Goal: Task Accomplishment & Management: Use online tool/utility

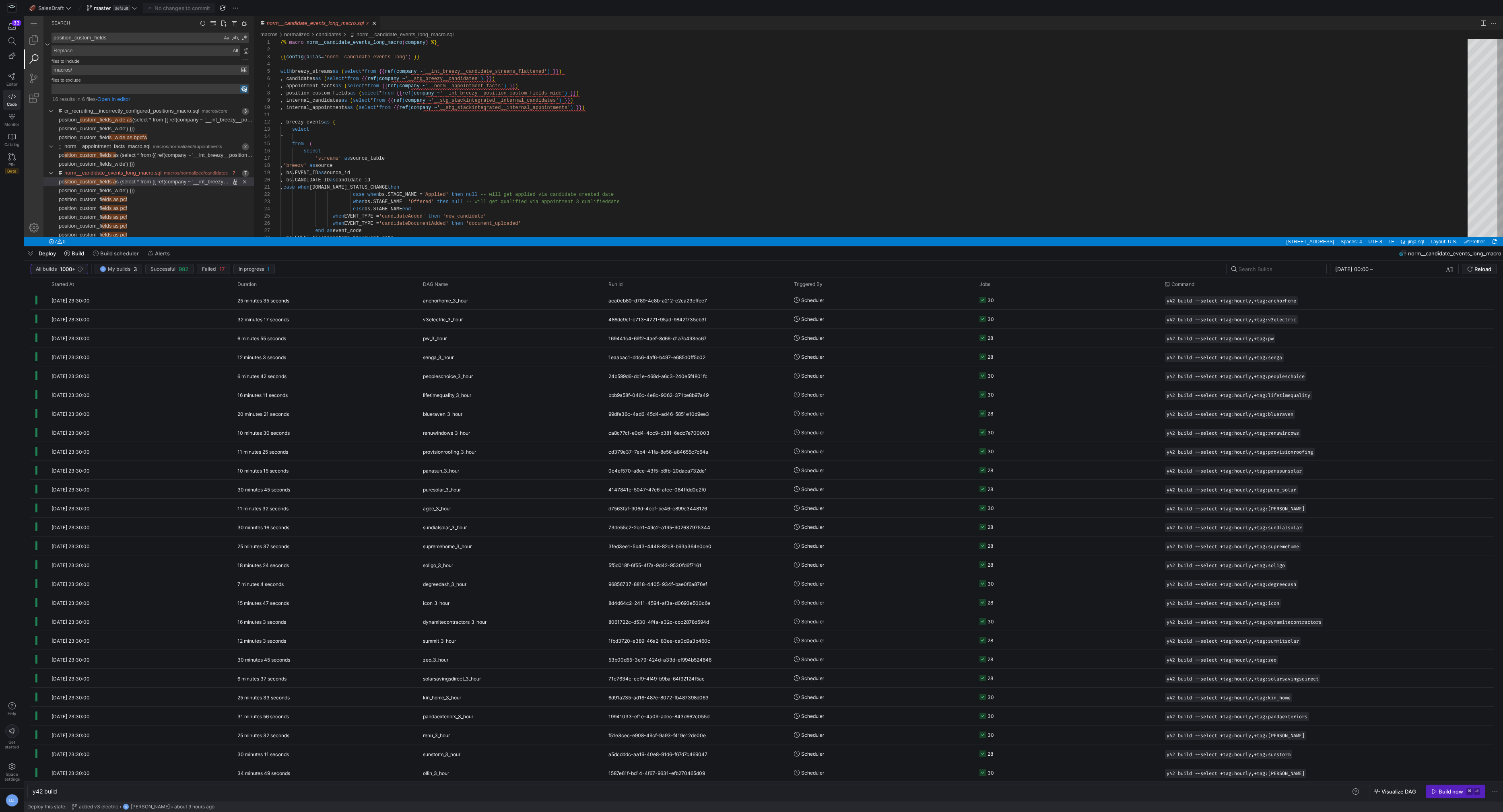
scroll to position [7, 174]
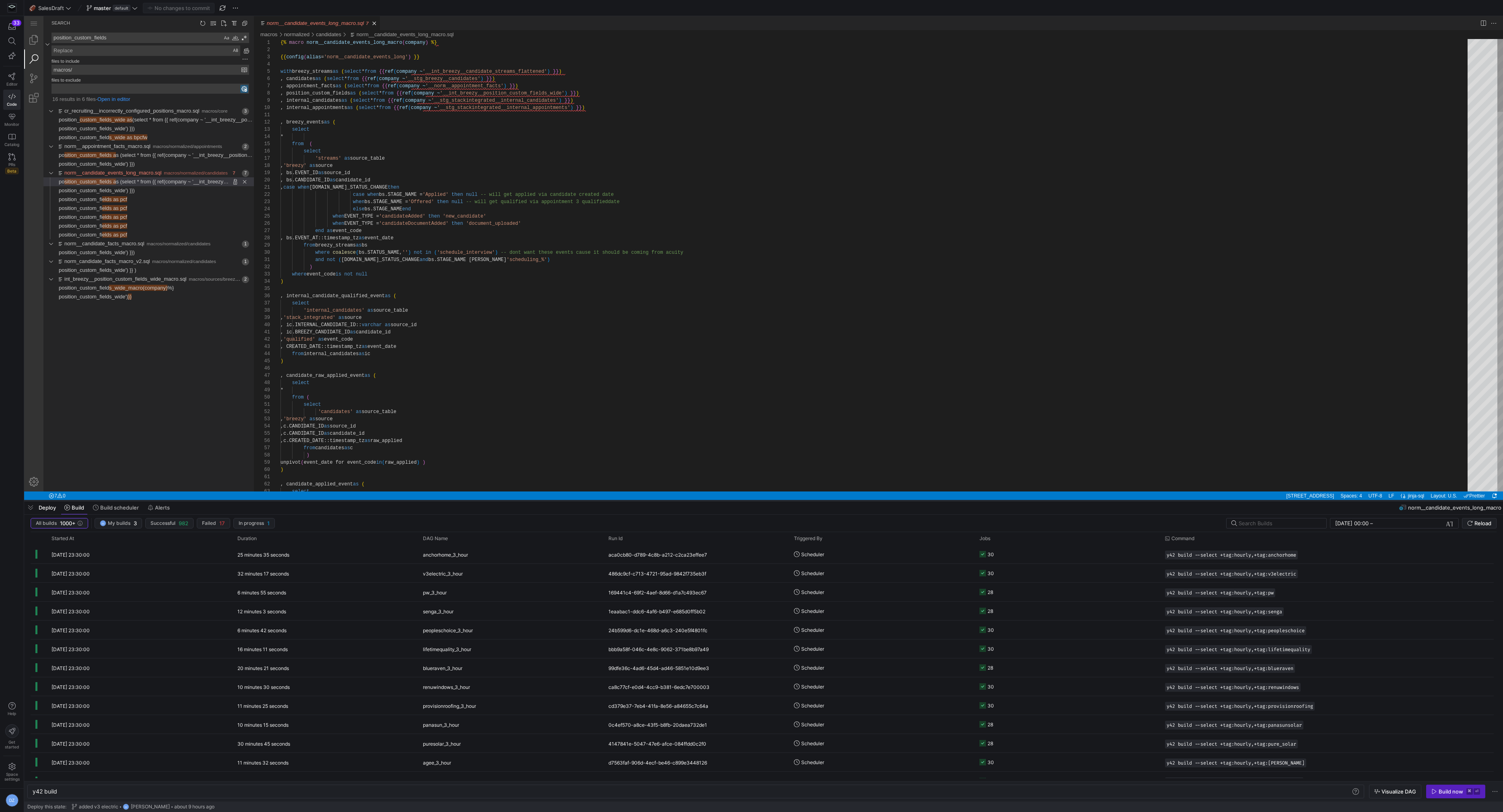
drag, startPoint x: 534, startPoint y: 246, endPoint x: 525, endPoint y: 500, distance: 254.2
click at [525, 500] on div at bounding box center [763, 501] width 1479 height 4
type textarea ", ic.BREEZY_CANDIDATE_ID as candidate_id , 'qualified' as event_code , CREATED_…"
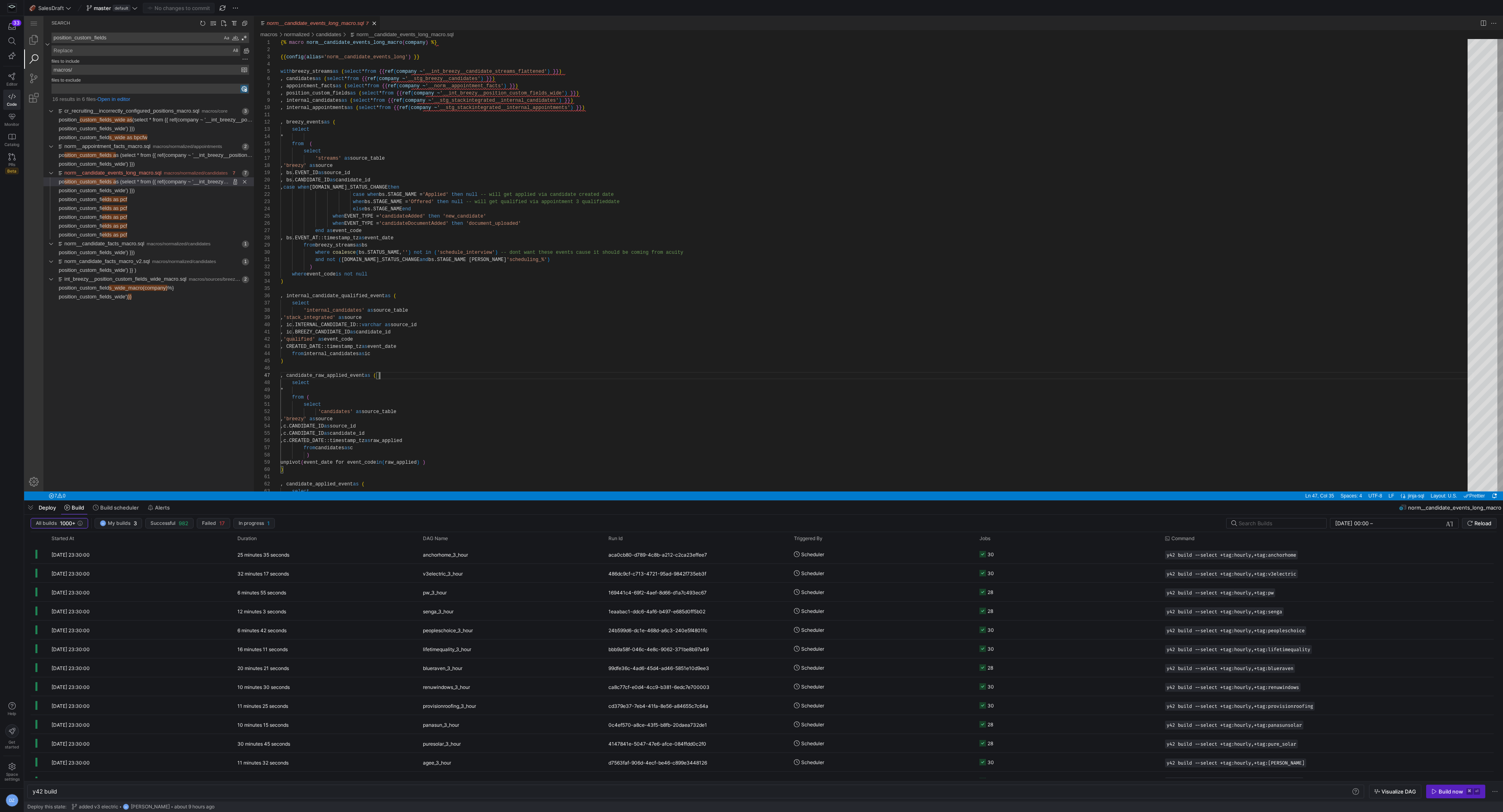
click at [67, 69] on input "macros/" at bounding box center [146, 70] width 190 height 9
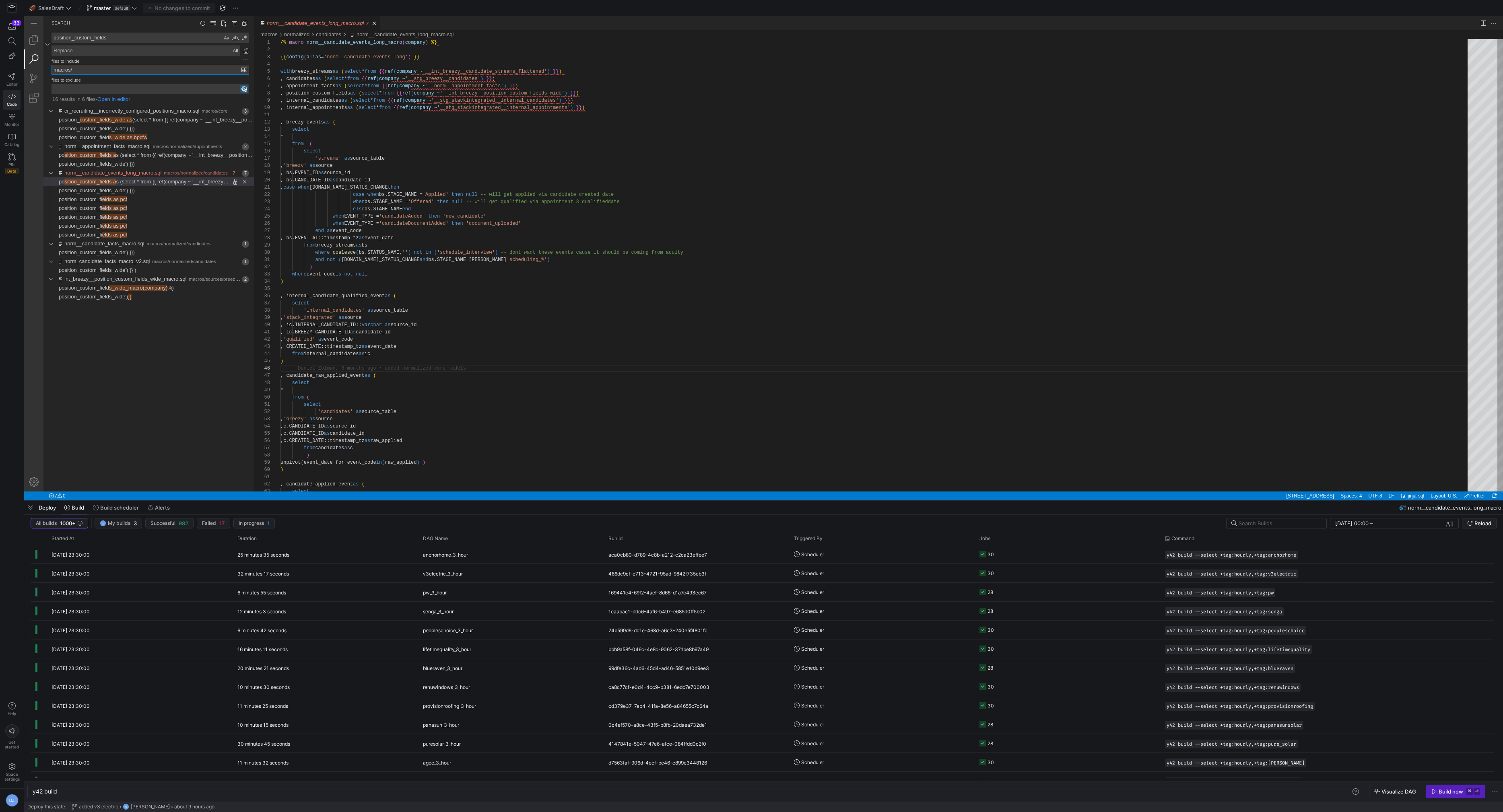
click at [67, 69] on input "macros/" at bounding box center [146, 70] width 190 height 9
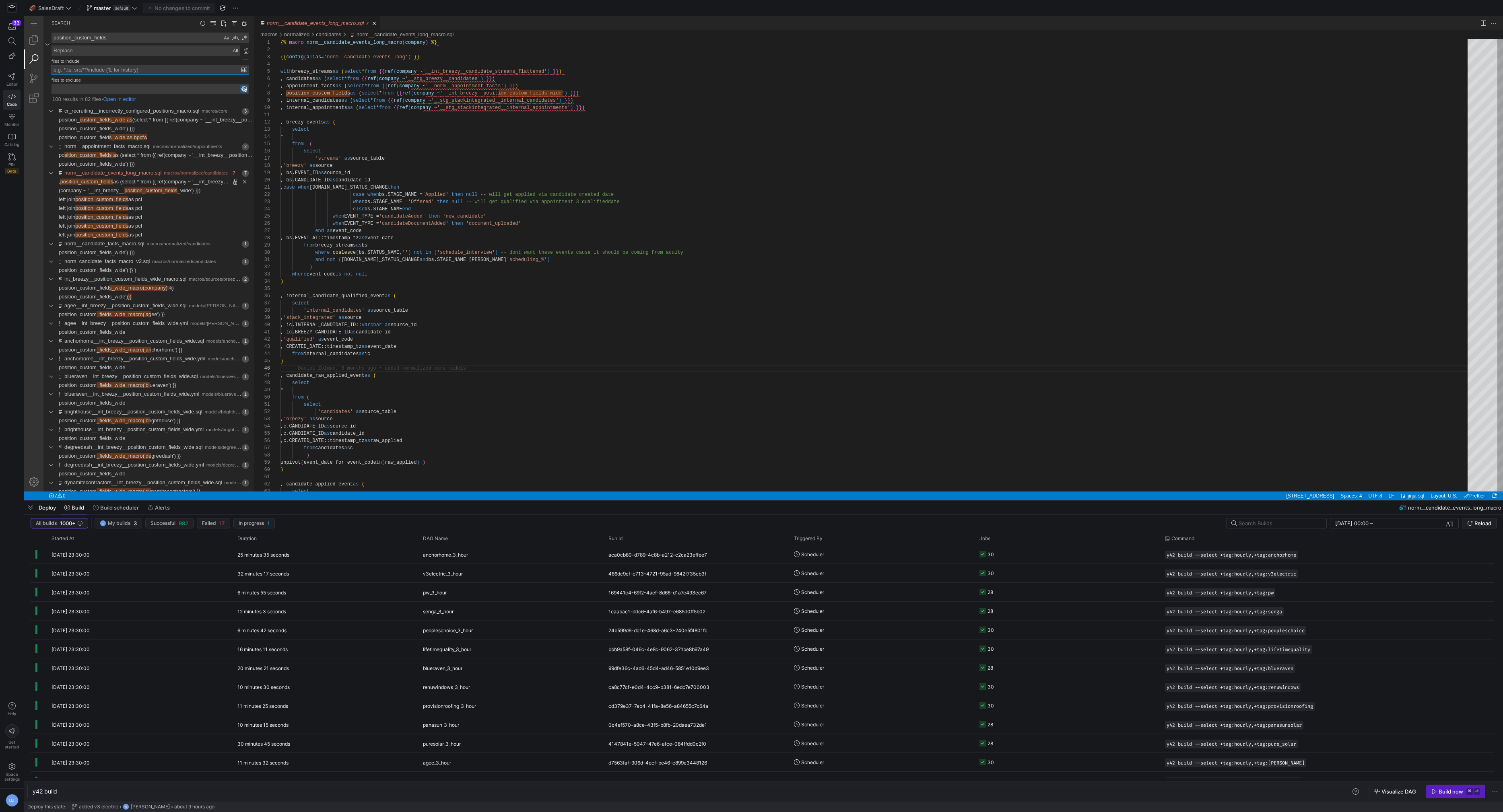
click at [75, 33] on textarea "position_custom_fields" at bounding box center [137, 38] width 170 height 10
click at [75, 34] on textarea "position_custom_fields" at bounding box center [137, 38] width 170 height 10
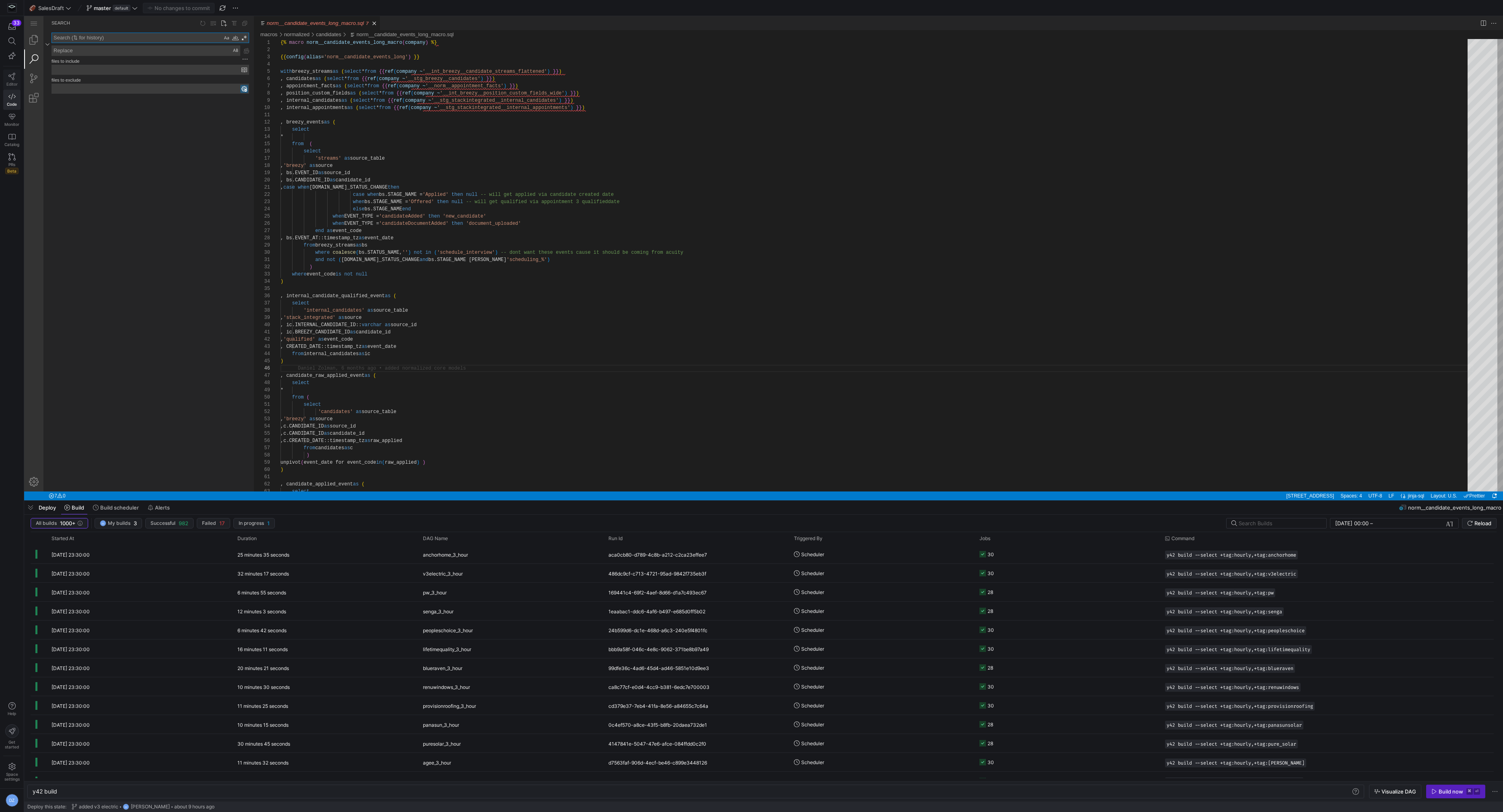
click at [13, 76] on icon at bounding box center [12, 76] width 7 height 7
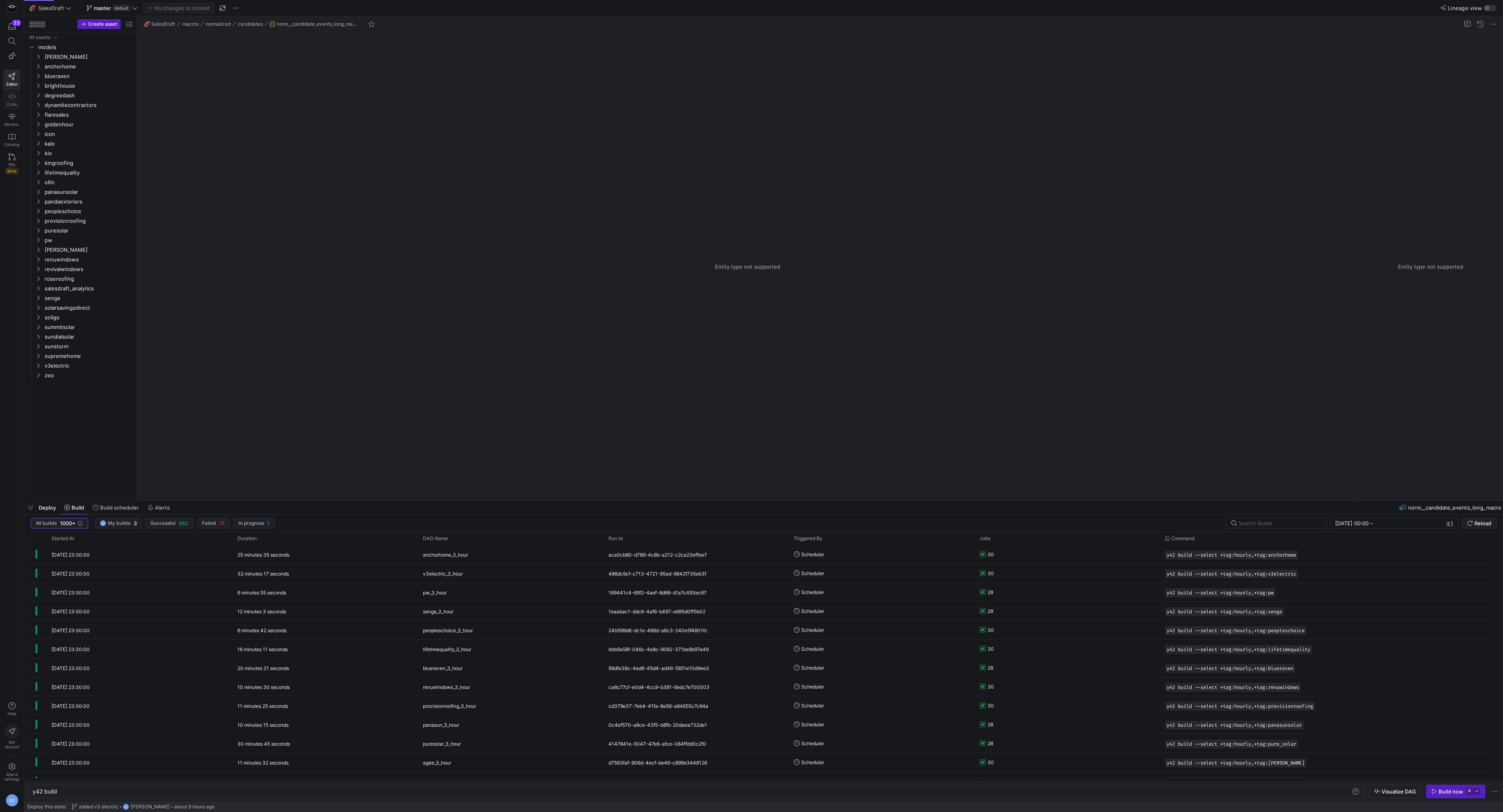
click at [19, 97] on link "Code" at bounding box center [12, 100] width 18 height 20
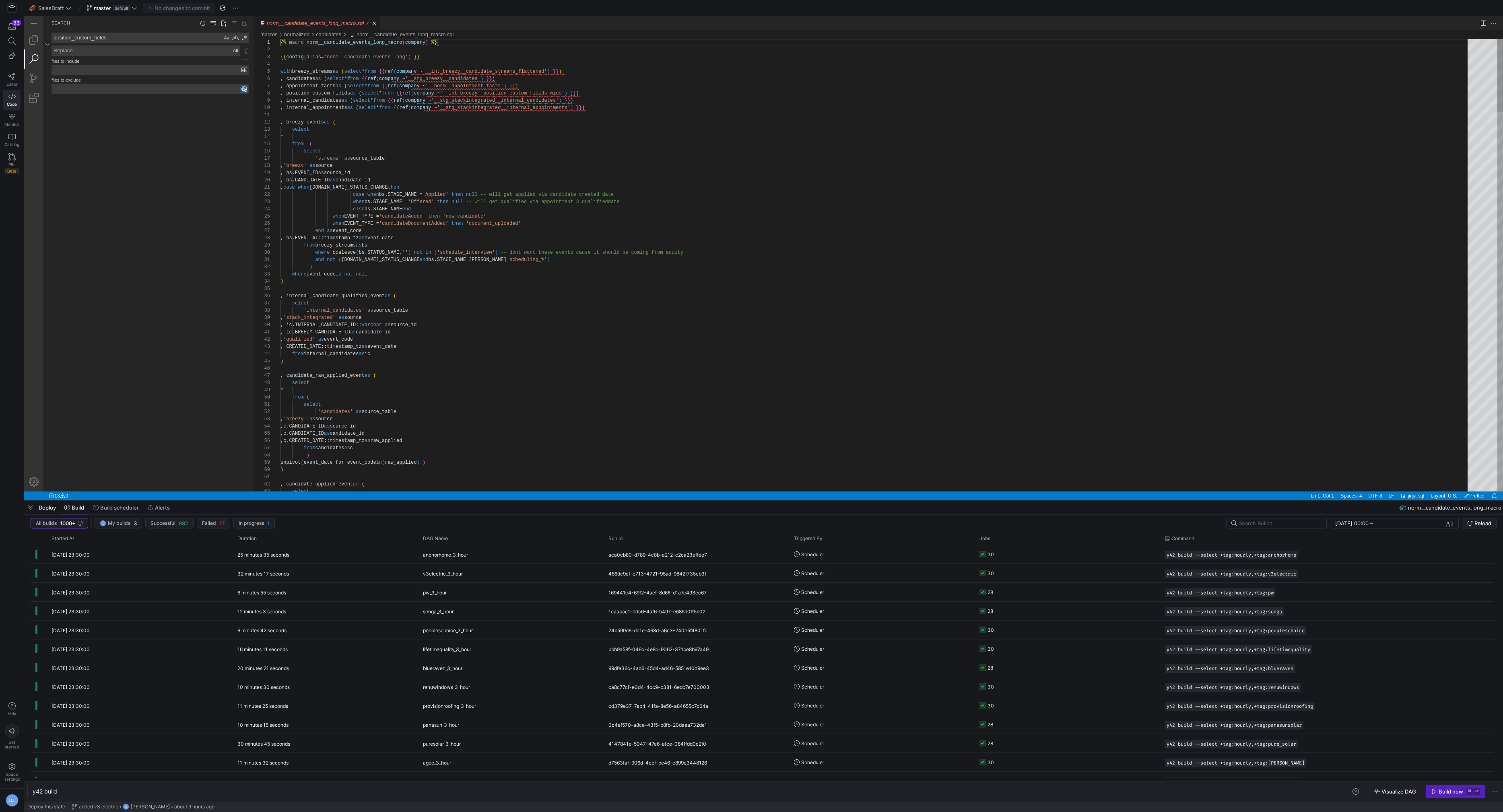
type textarea "select 'candidates' as source_table ,'breezy' as source ,c.CANDIDATE_ID as sour…"
